Goal: Information Seeking & Learning: Find specific fact

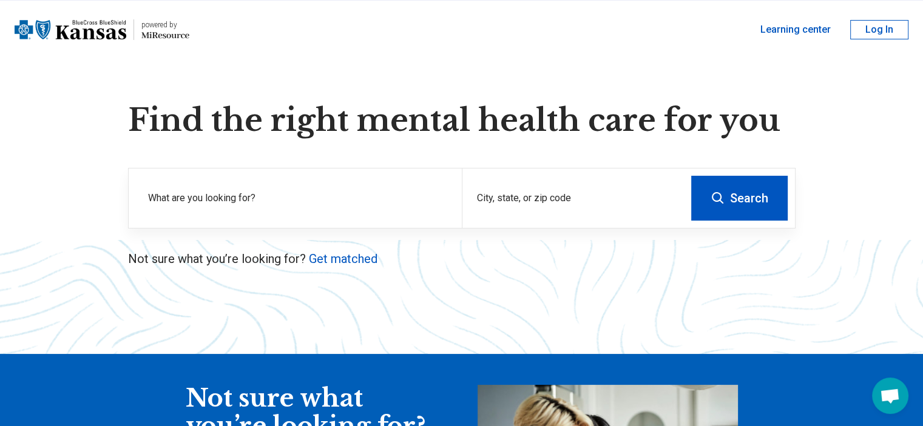
scroll to position [24, 0]
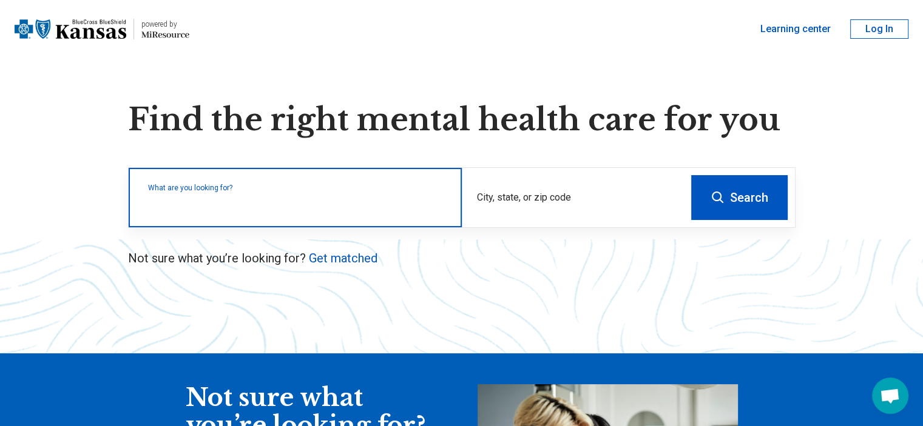
click at [405, 205] on input "text" at bounding box center [297, 204] width 299 height 15
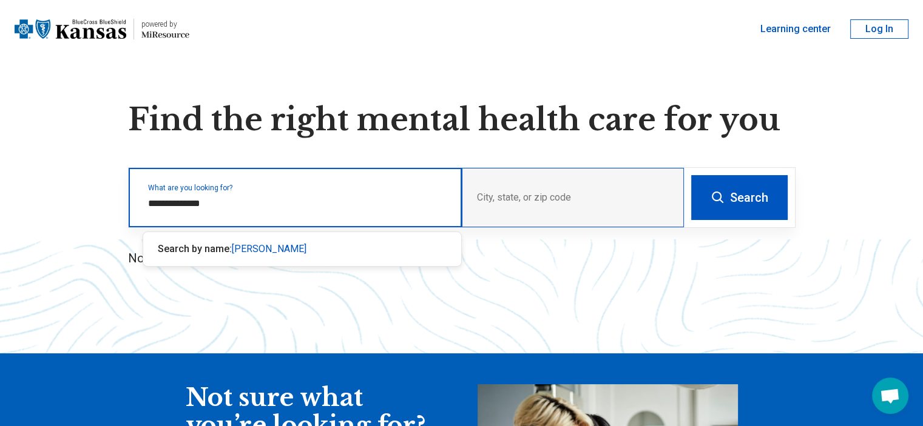
type input "**********"
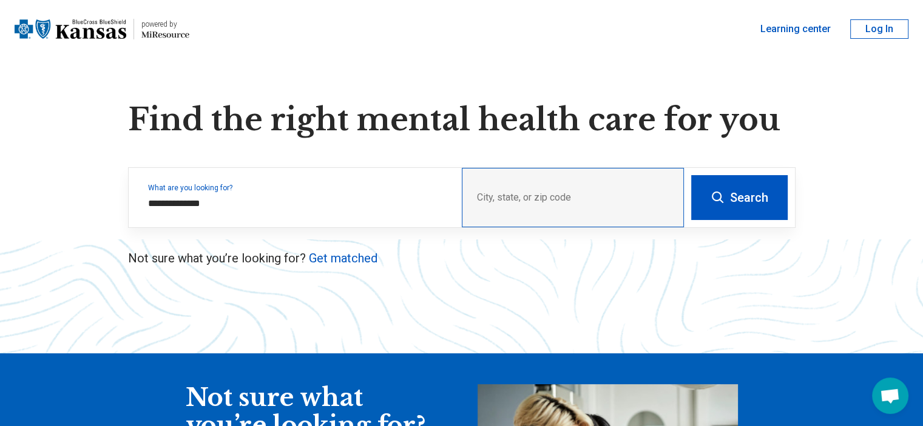
click at [491, 184] on div "City, state, or zip code" at bounding box center [573, 197] width 222 height 59
click at [503, 220] on div "City, state, or zip code" at bounding box center [573, 197] width 222 height 59
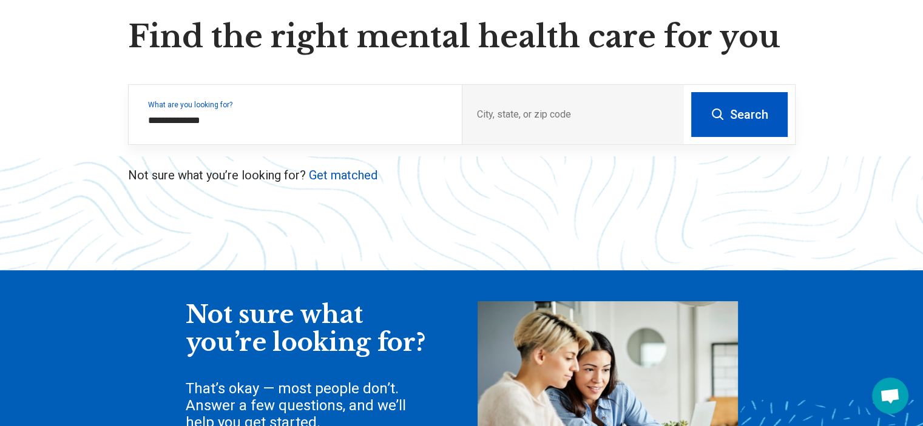
scroll to position [94, 0]
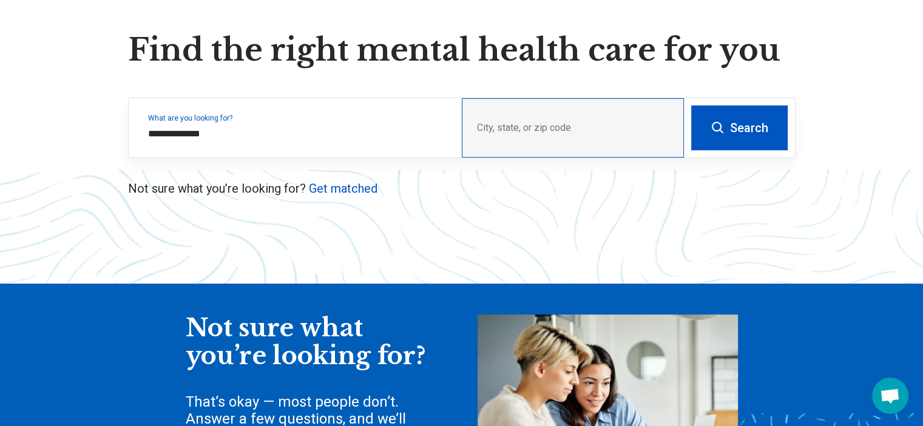
click at [594, 128] on div "City, state, or zip code" at bounding box center [573, 127] width 222 height 59
click at [739, 143] on button "Search" at bounding box center [739, 128] width 96 height 45
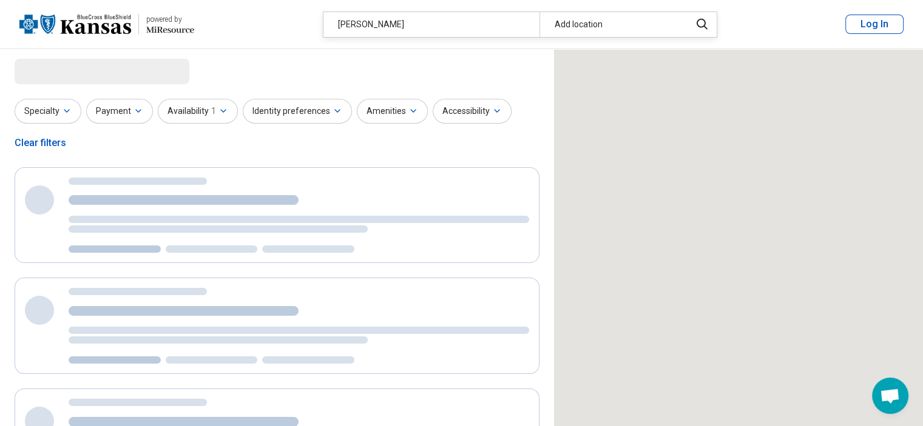
select select "***"
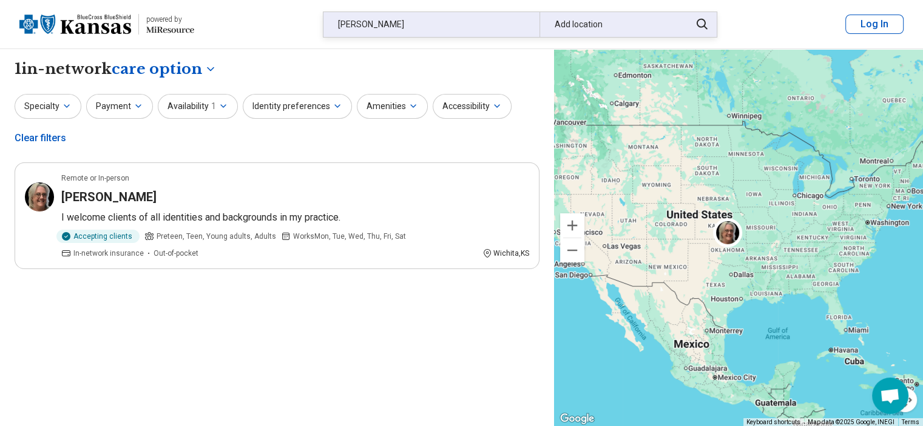
click at [426, 25] on div "[PERSON_NAME]" at bounding box center [431, 24] width 216 height 25
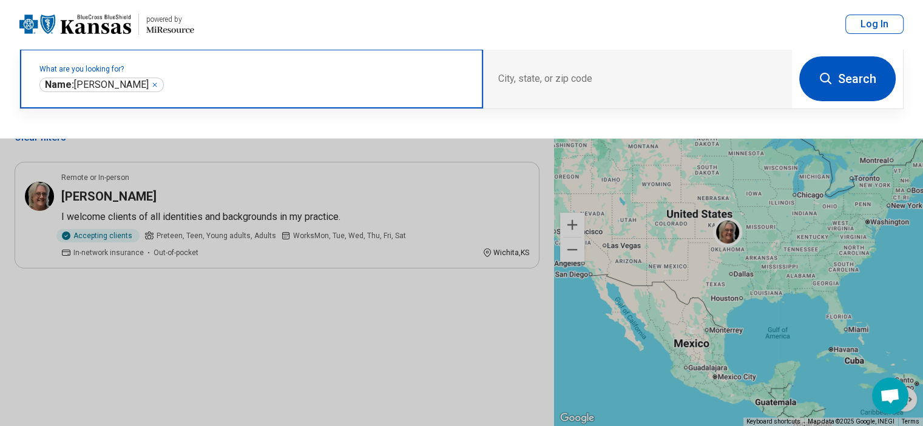
click at [151, 87] on icon "Remove" at bounding box center [154, 84] width 7 height 7
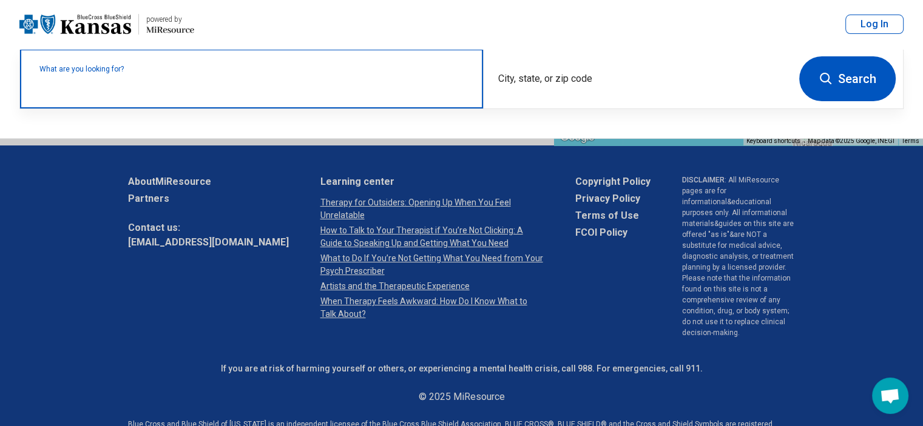
scroll to position [313, 0]
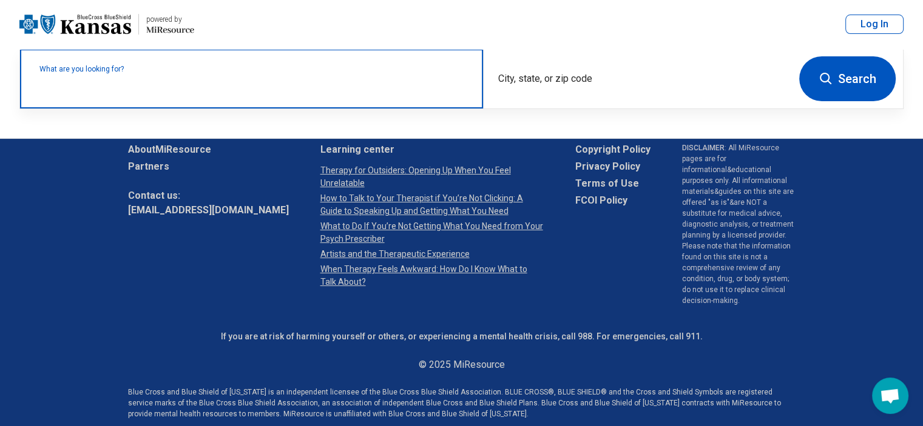
click at [150, 87] on input "text" at bounding box center [253, 85] width 429 height 15
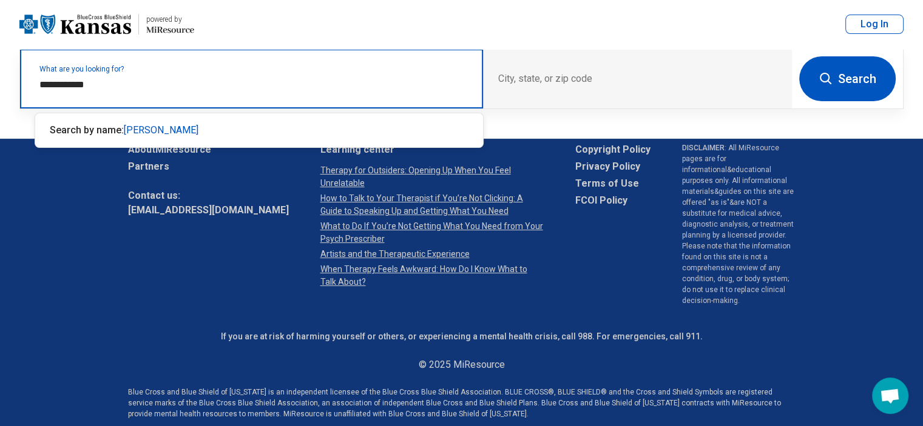
type input "**********"
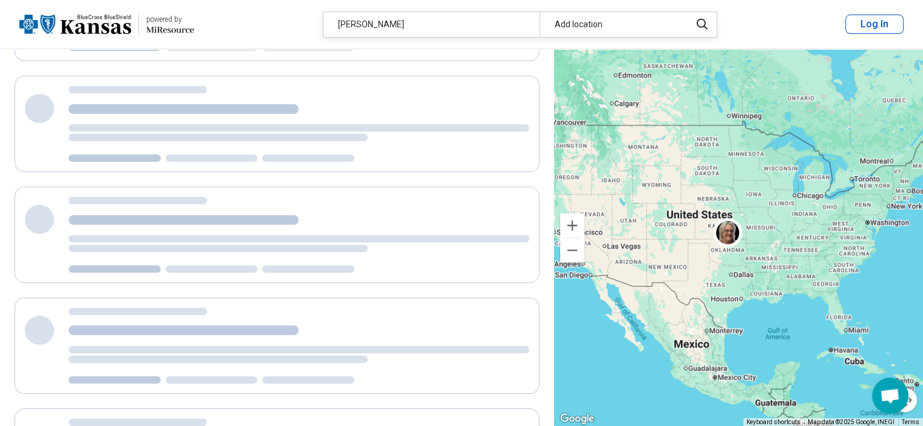
scroll to position [204, 0]
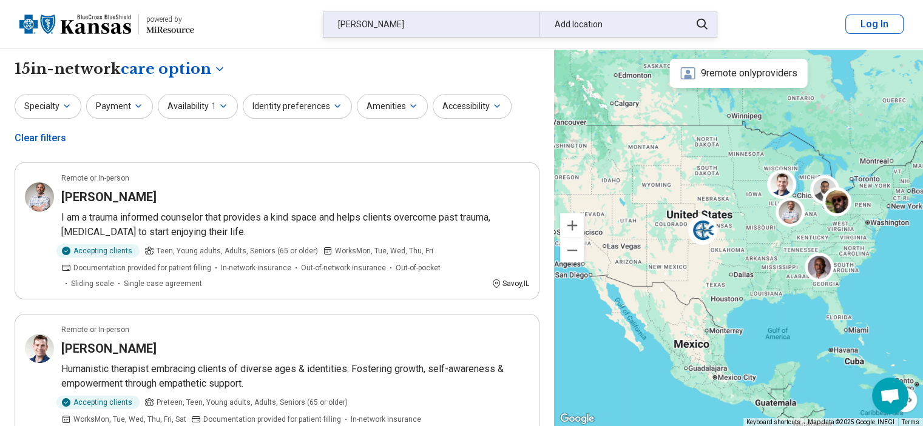
click at [582, 25] on div "Add location" at bounding box center [611, 24] width 144 height 25
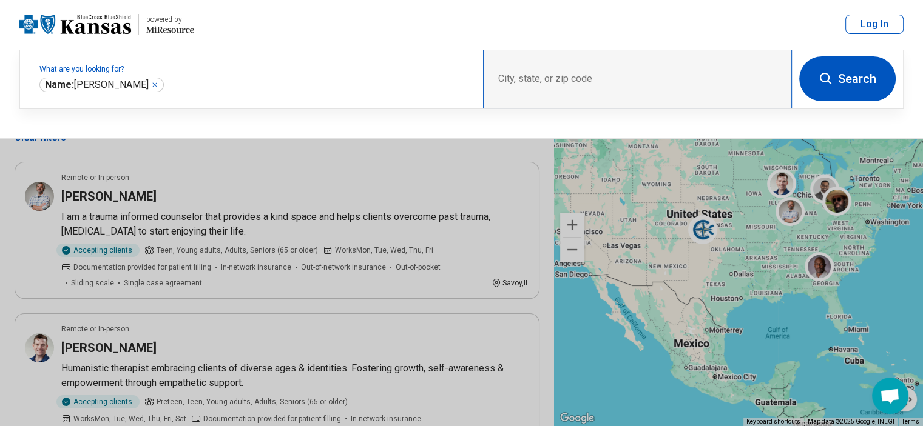
click at [532, 79] on div "City, state, or zip code" at bounding box center [637, 78] width 309 height 59
click at [519, 72] on div "City, state, or zip code" at bounding box center [637, 78] width 309 height 59
click at [502, 76] on div "City, state, or zip code" at bounding box center [637, 78] width 309 height 59
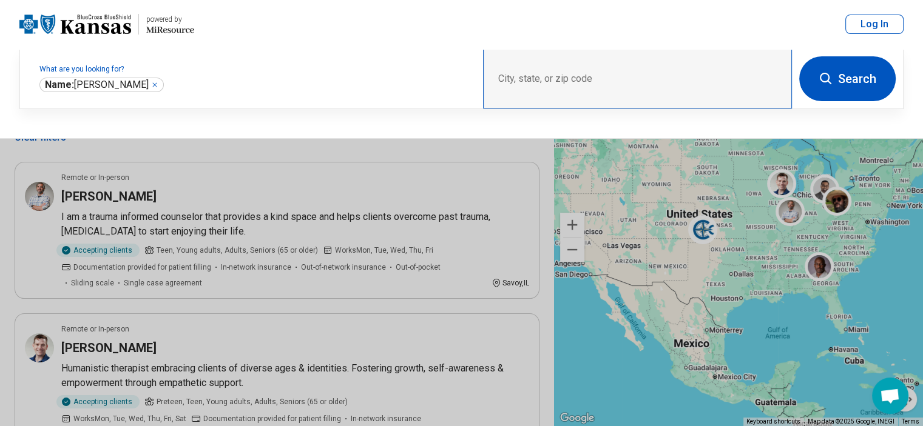
click at [502, 76] on div "City, state, or zip code" at bounding box center [637, 78] width 309 height 59
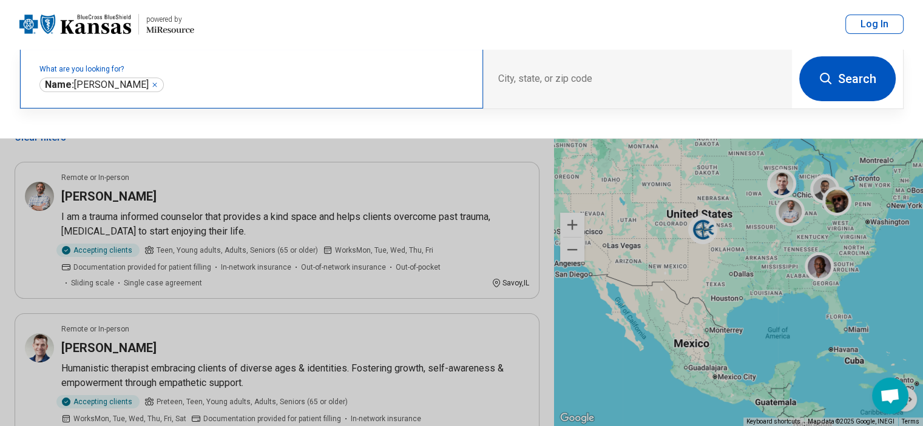
click at [268, 94] on div "**********" at bounding box center [251, 78] width 463 height 59
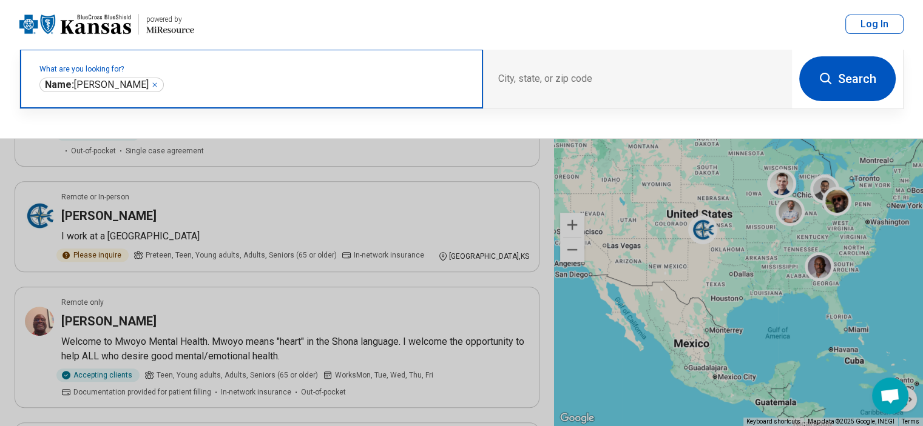
scroll to position [425, 0]
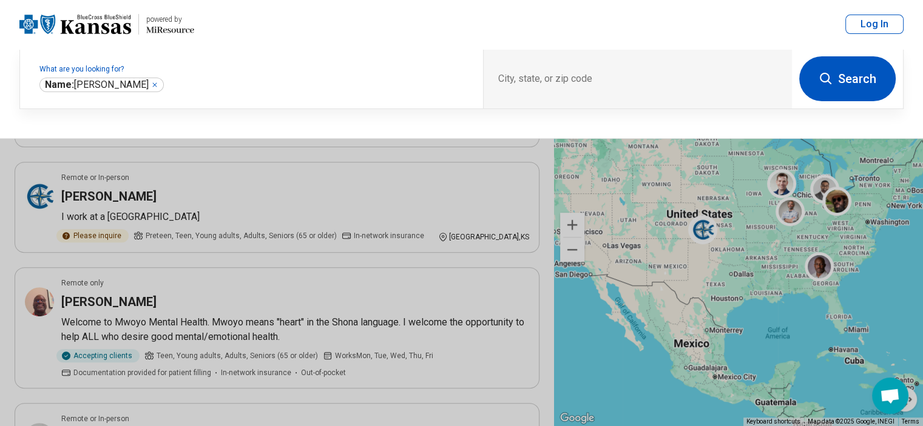
click at [429, 200] on button at bounding box center [461, 213] width 923 height 426
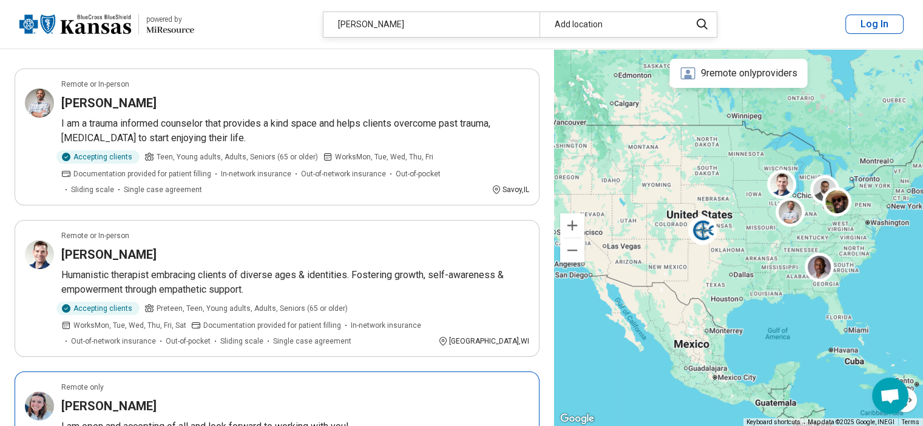
scroll to position [0, 0]
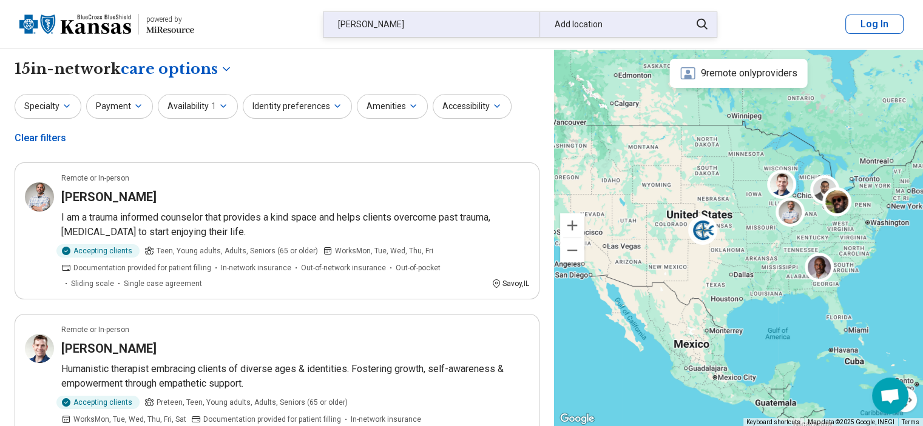
click at [394, 29] on div "[PERSON_NAME]" at bounding box center [431, 24] width 216 height 25
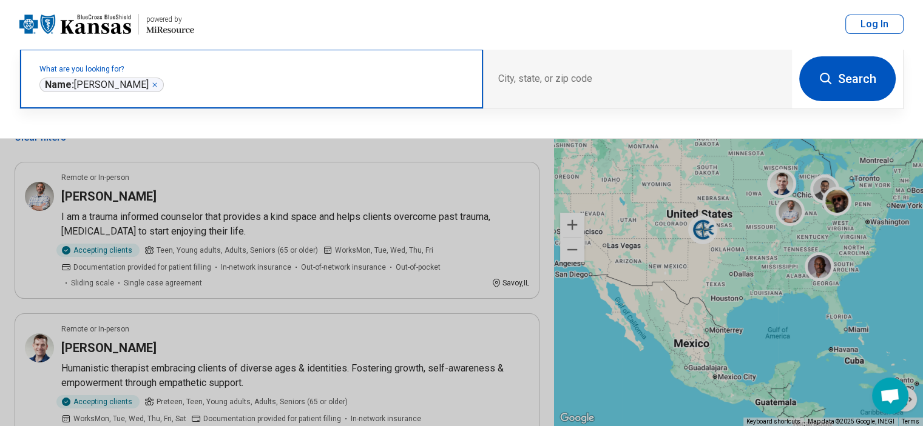
click at [151, 88] on icon "Remove" at bounding box center [154, 84] width 7 height 7
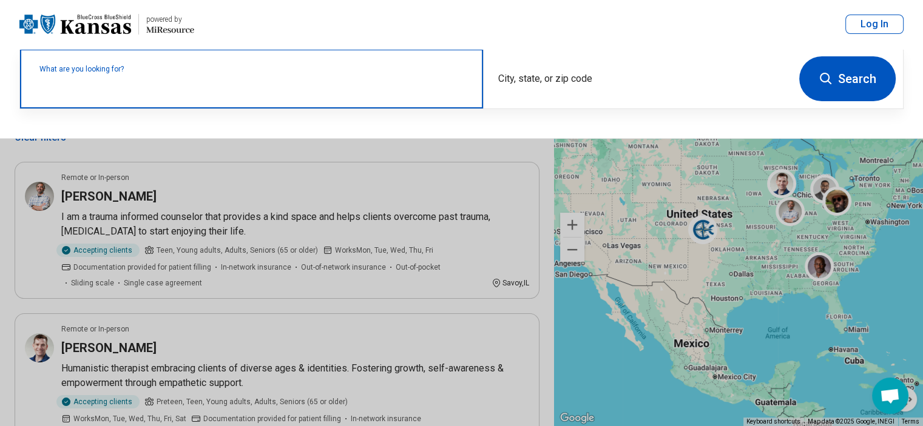
click at [155, 89] on input "text" at bounding box center [253, 85] width 429 height 15
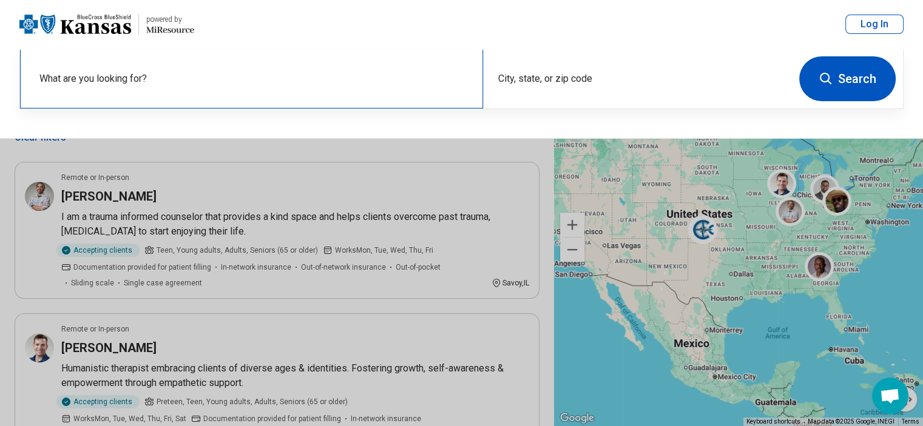
drag, startPoint x: 157, startPoint y: 89, endPoint x: 288, endPoint y: 75, distance: 131.1
click at [288, 75] on div "What are you looking for?" at bounding box center [251, 78] width 463 height 59
click at [321, 35] on header "powered by Miresource logo [PERSON_NAME] Add location Log In" at bounding box center [461, 24] width 923 height 49
click at [277, 147] on button at bounding box center [461, 213] width 923 height 426
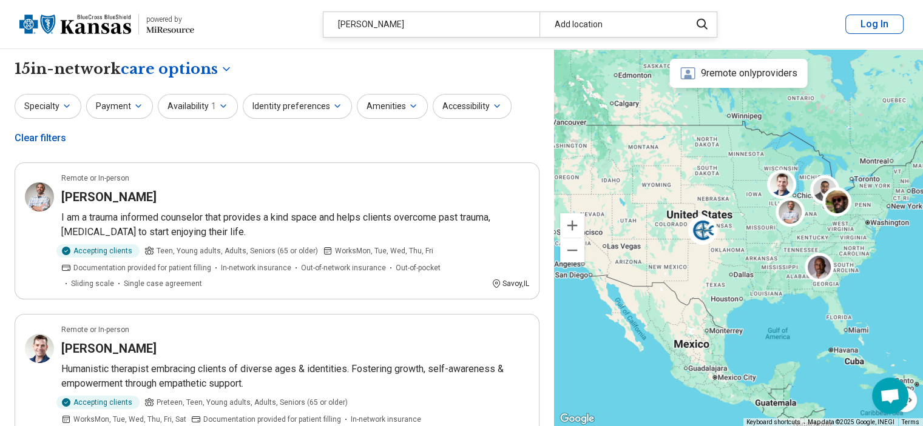
click at [53, 138] on div "Clear filters" at bounding box center [41, 138] width 52 height 29
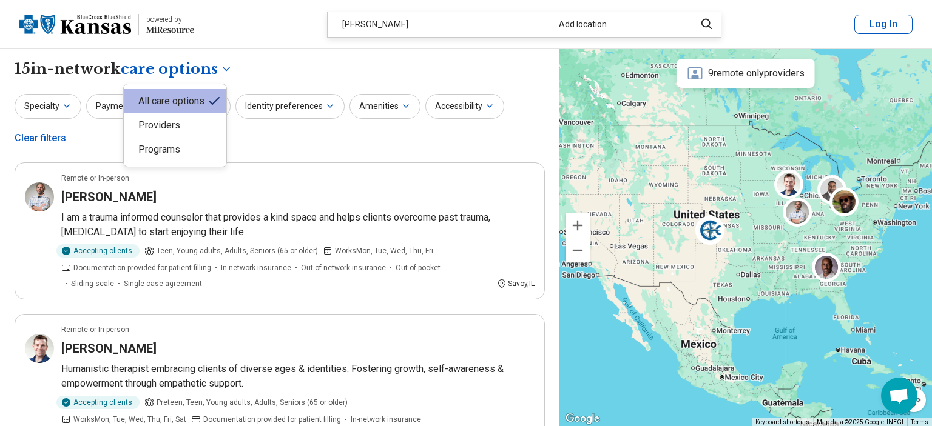
click at [170, 106] on div "All care options" at bounding box center [175, 101] width 103 height 24
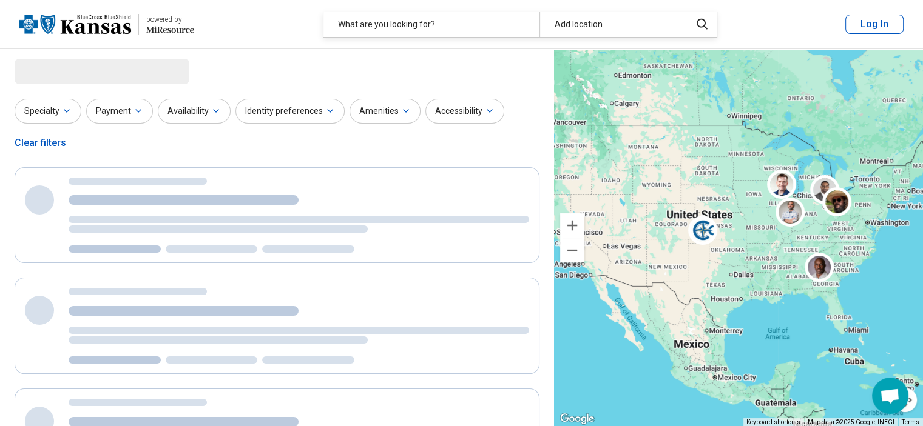
click at [224, 146] on div "Specialty Payment Availability Identity preferences Amenities Accessibility Cle…" at bounding box center [277, 128] width 525 height 59
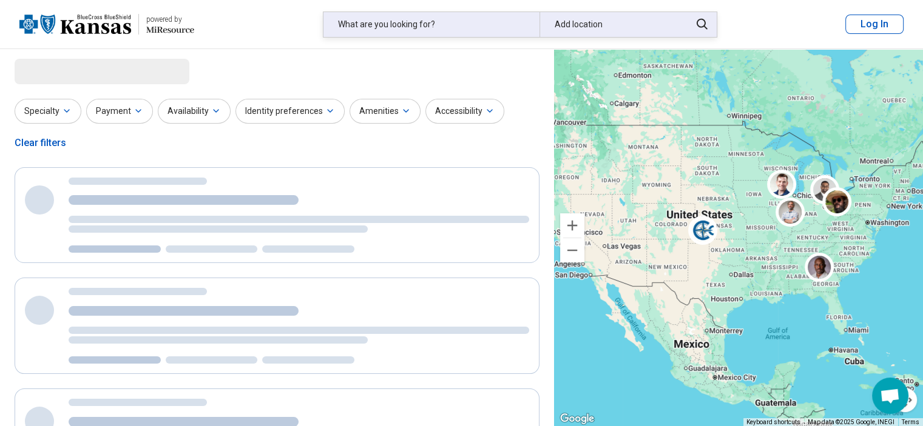
click at [354, 29] on div "What are you looking for?" at bounding box center [431, 24] width 216 height 25
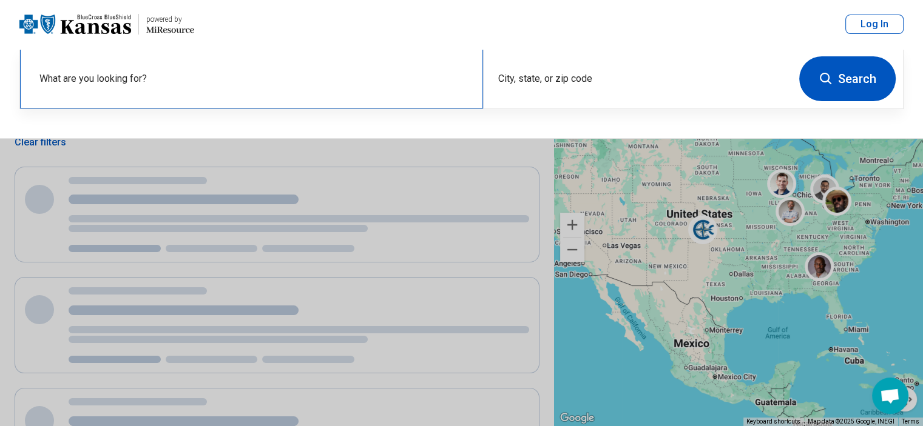
click at [160, 75] on label "What are you looking for?" at bounding box center [253, 79] width 429 height 15
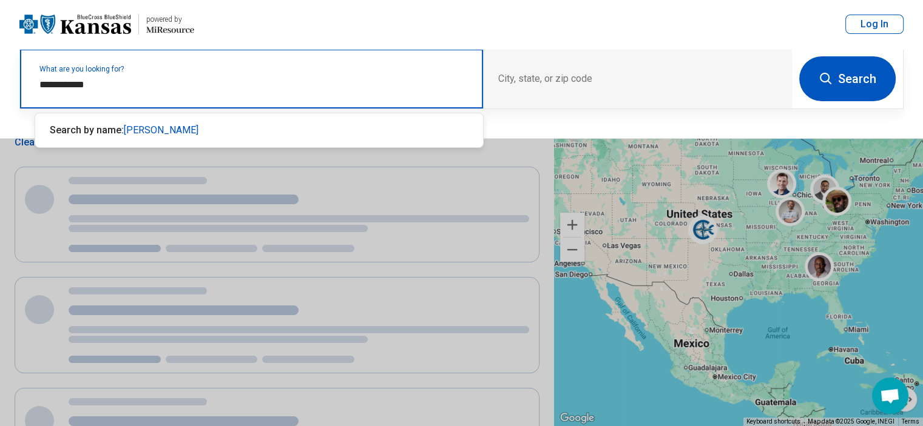
type input "**********"
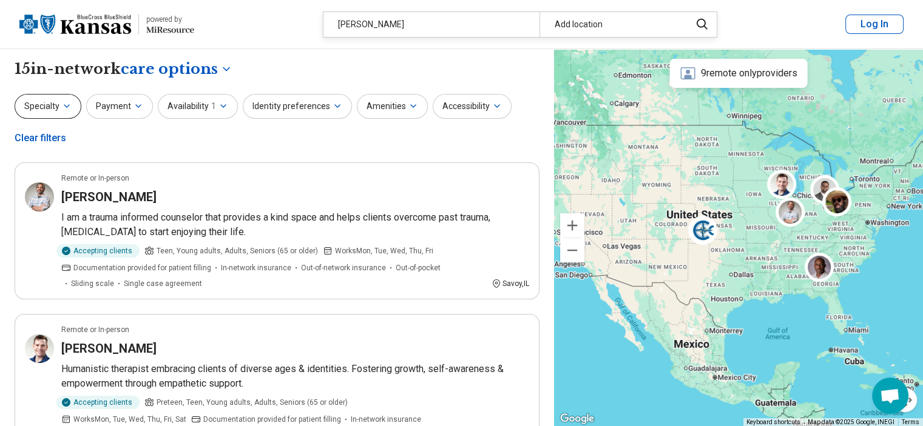
click at [72, 109] on button "Specialty" at bounding box center [48, 106] width 67 height 25
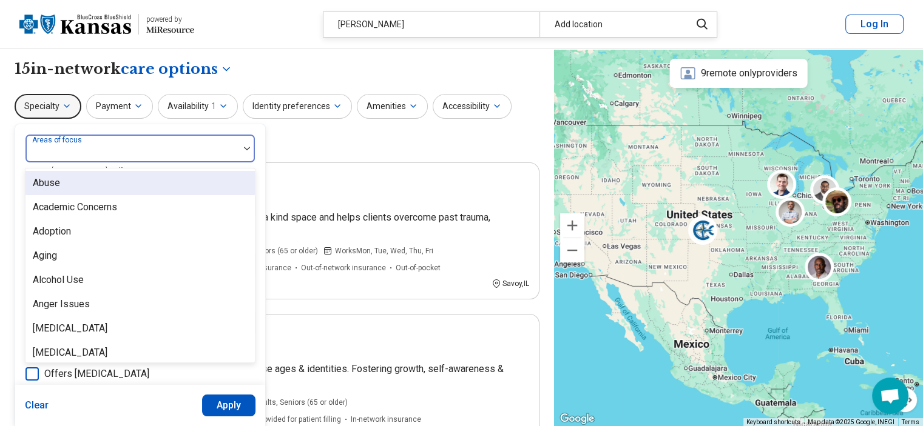
click at [230, 144] on div at bounding box center [132, 148] width 214 height 27
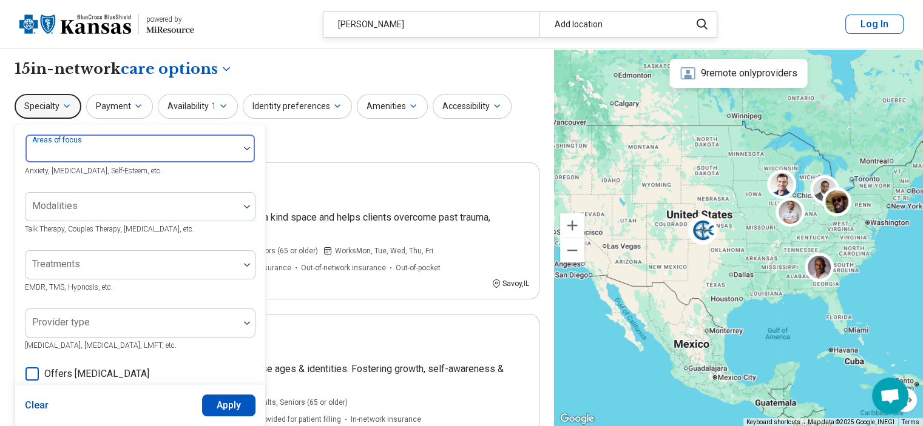
click at [244, 144] on div at bounding box center [247, 149] width 16 height 28
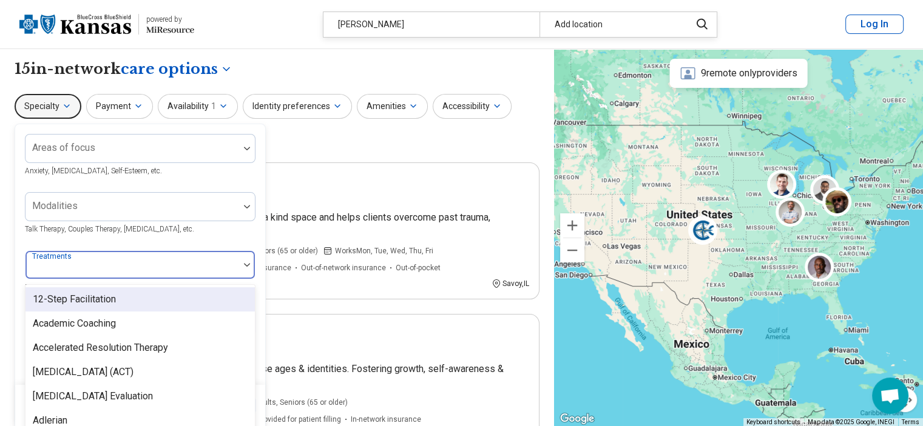
click at [135, 257] on div at bounding box center [132, 265] width 214 height 27
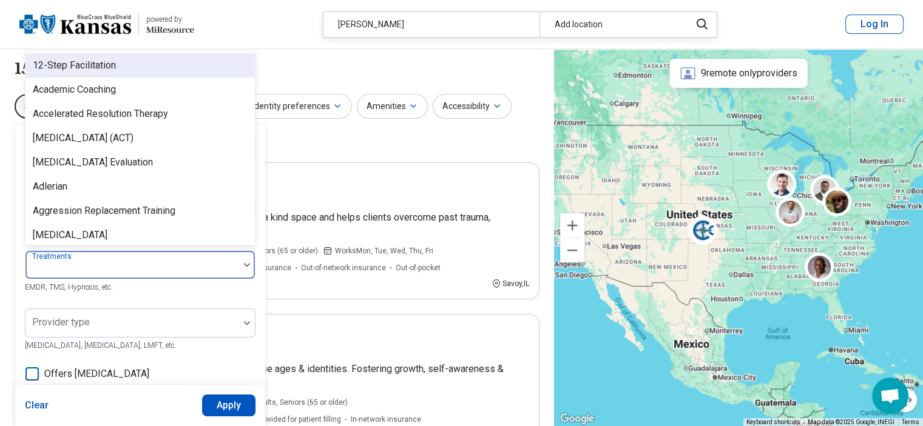
scroll to position [58, 0]
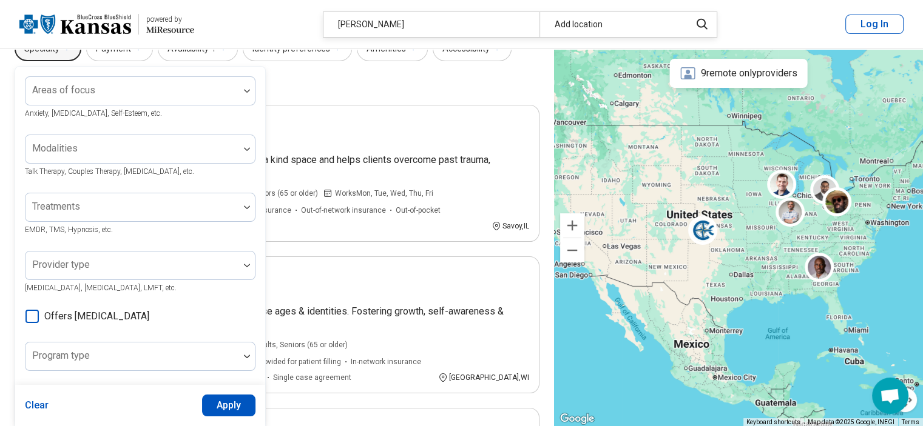
click at [126, 128] on div "Areas of focus Anxiety, [MEDICAL_DATA], Self-Esteem, etc. Modalities Talk Thera…" at bounding box center [140, 313] width 230 height 474
click at [36, 411] on button "Clear" at bounding box center [37, 406] width 24 height 22
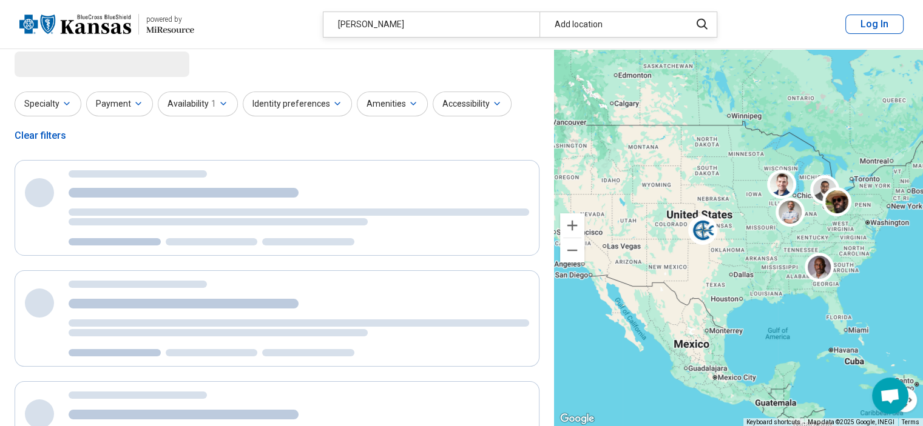
scroll to position [0, 0]
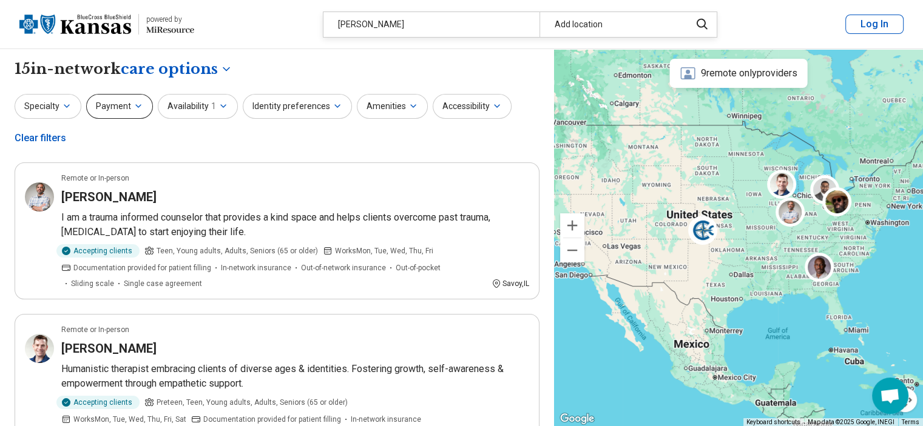
click at [121, 107] on button "Payment" at bounding box center [119, 106] width 67 height 25
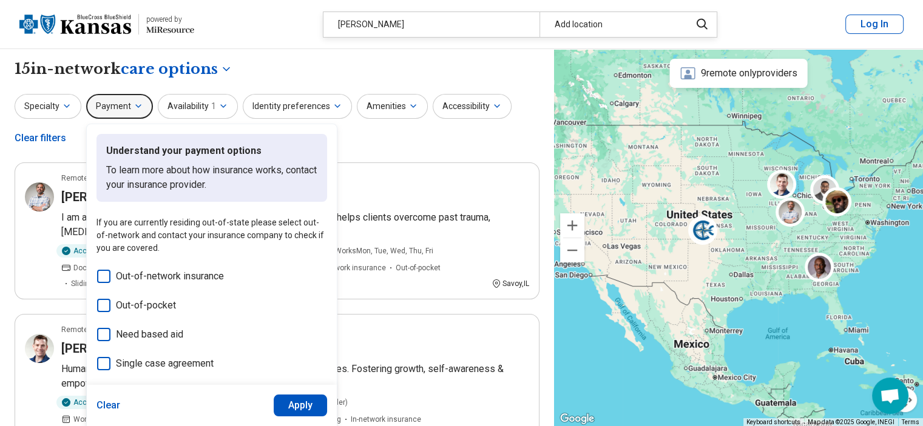
click at [127, 104] on button "Payment" at bounding box center [119, 106] width 67 height 25
click at [102, 415] on button "Clear" at bounding box center [108, 406] width 24 height 22
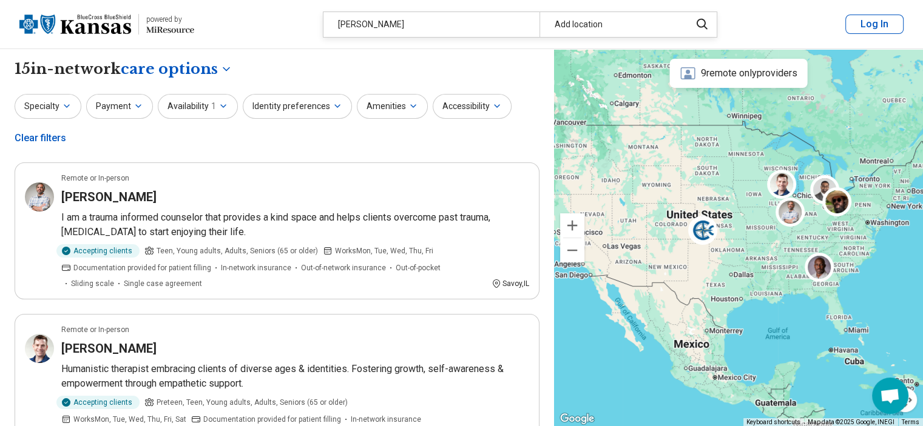
drag, startPoint x: 15, startPoint y: 86, endPoint x: 0, endPoint y: 81, distance: 15.9
drag, startPoint x: 0, startPoint y: 81, endPoint x: 264, endPoint y: 149, distance: 272.6
click at [264, 149] on div "Specialty Payment Availability 1 Identity preferences Amenities Accessibility C…" at bounding box center [277, 123] width 525 height 59
